Goal: Navigation & Orientation: Find specific page/section

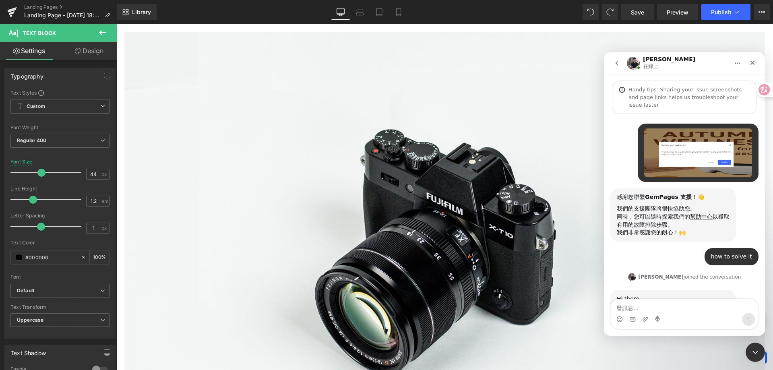
scroll to position [1322, 0]
